Goal: Transaction & Acquisition: Purchase product/service

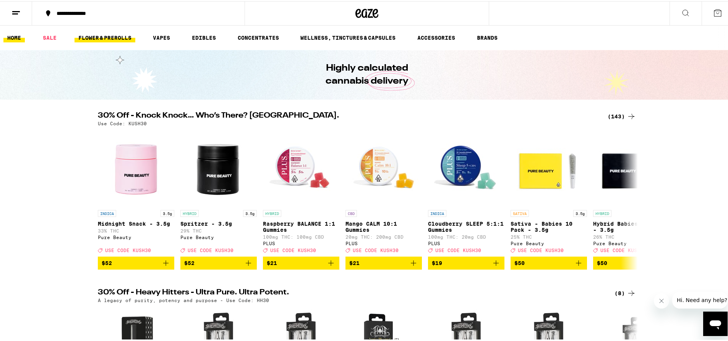
click at [93, 36] on link "FLOWER & PREROLLS" at bounding box center [105, 36] width 61 height 9
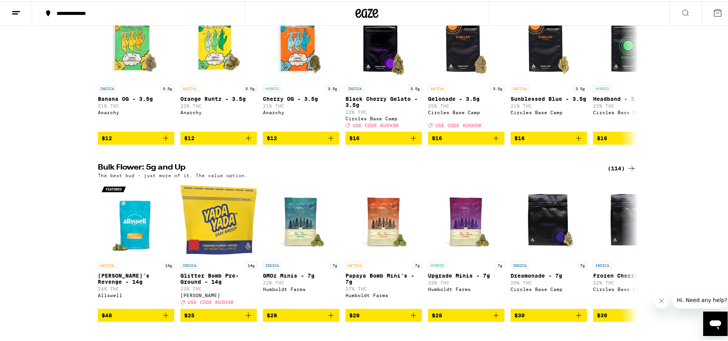
scroll to position [165, 0]
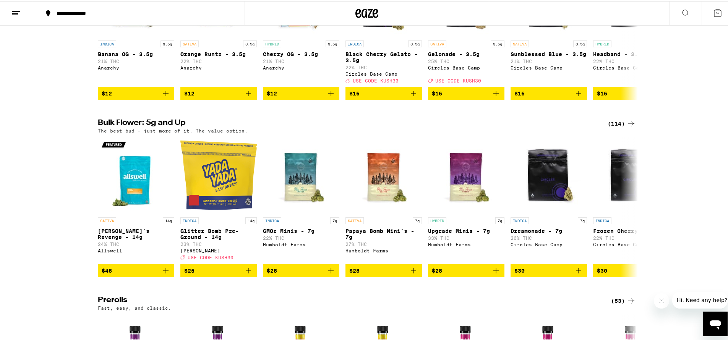
click at [623, 127] on div "(114)" at bounding box center [622, 122] width 28 height 9
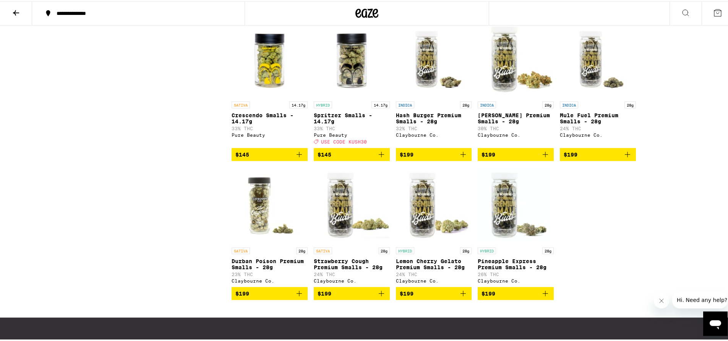
scroll to position [3003, 0]
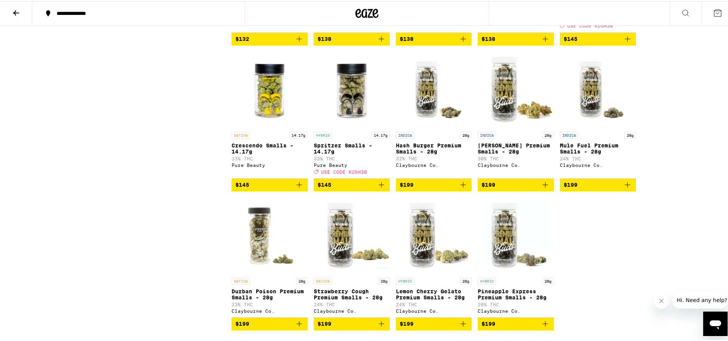
click at [271, 127] on img "Open page for Crescendo Smalls - 14.17g from Pure Beauty" at bounding box center [270, 88] width 76 height 76
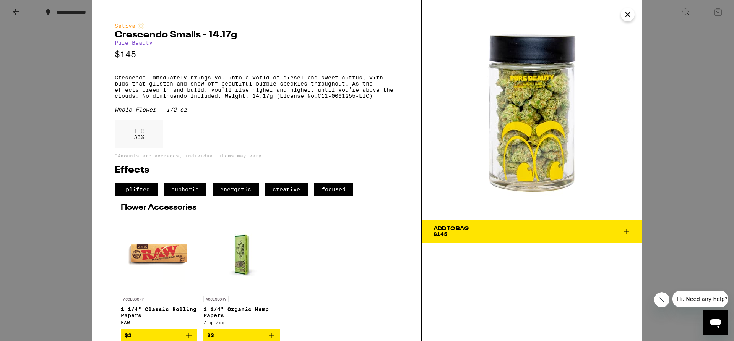
click at [695, 119] on div "Sativa Crescendo Smalls - 14.17g Pure Beauty $145 Crescendo immediately brings …" at bounding box center [367, 170] width 734 height 341
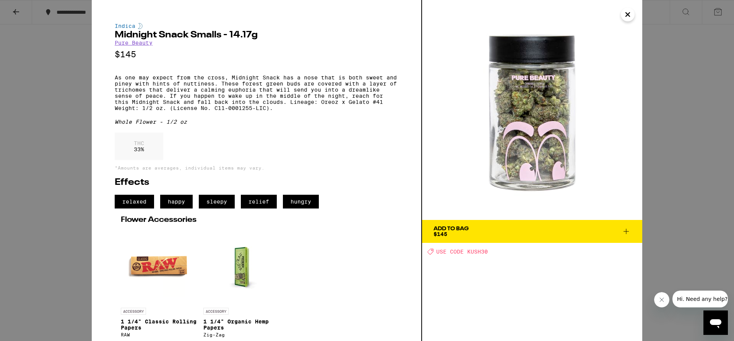
click at [648, 87] on div "Indica Midnight Snack Smalls - 14.17g Pure Beauty $145 As one may expect from t…" at bounding box center [367, 170] width 734 height 341
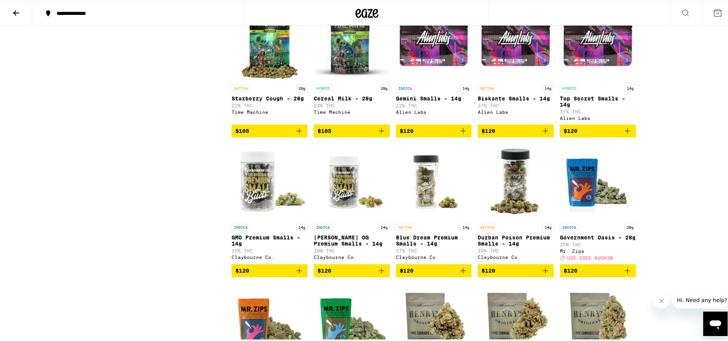
scroll to position [2196, 0]
